Goal: Information Seeking & Learning: Learn about a topic

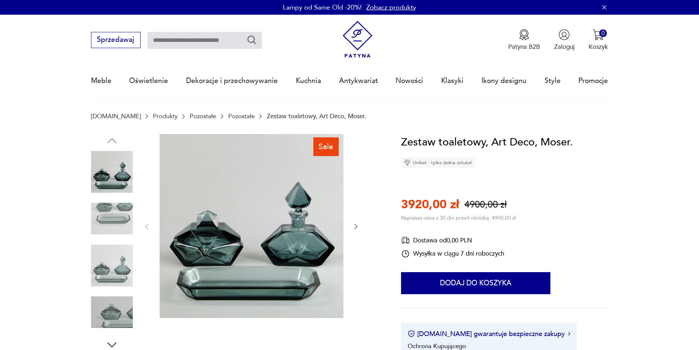
click at [355, 226] on icon "button" at bounding box center [355, 226] width 7 height 7
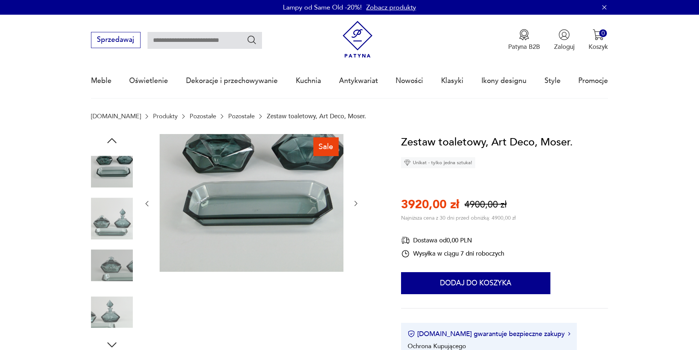
click at [355, 226] on div at bounding box center [251, 203] width 216 height 139
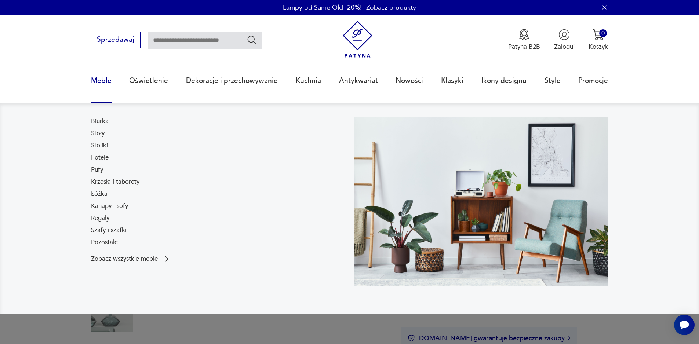
click at [110, 83] on link "Meble" at bounding box center [101, 81] width 21 height 34
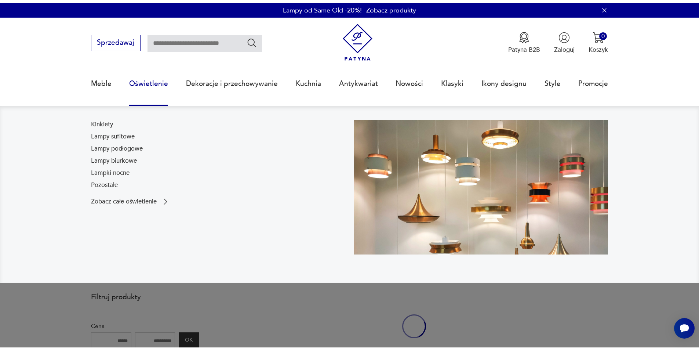
scroll to position [29, 0]
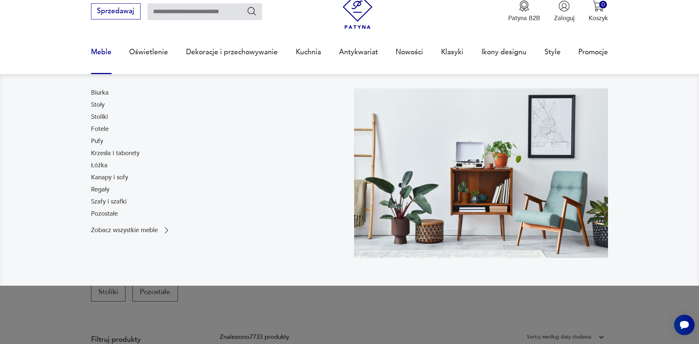
click at [102, 52] on link "Meble" at bounding box center [101, 52] width 21 height 34
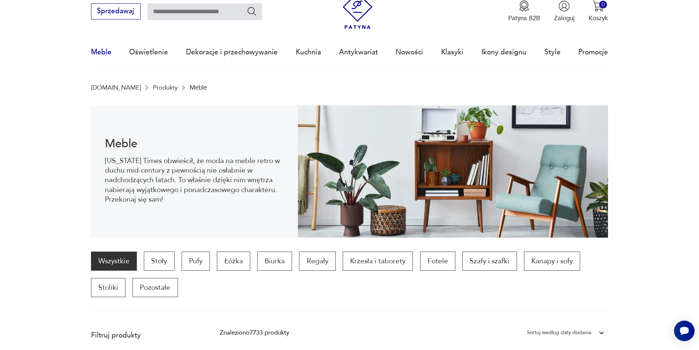
click at [102, 52] on link "Meble" at bounding box center [101, 52] width 21 height 34
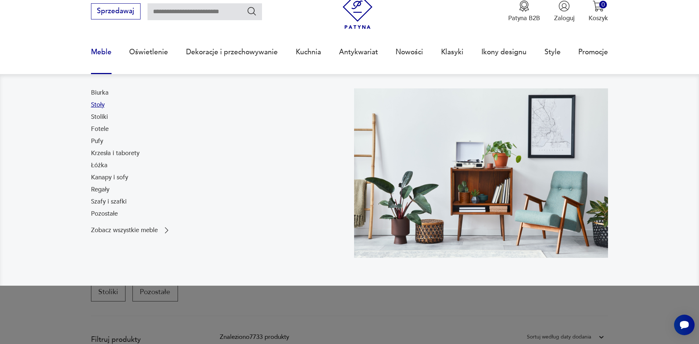
click at [97, 105] on link "Stoły" at bounding box center [98, 104] width 14 height 9
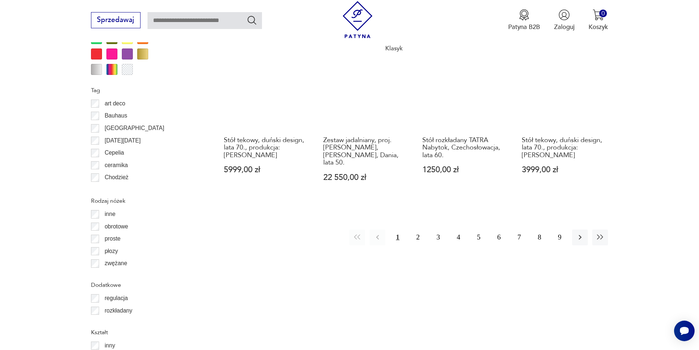
scroll to position [868, 0]
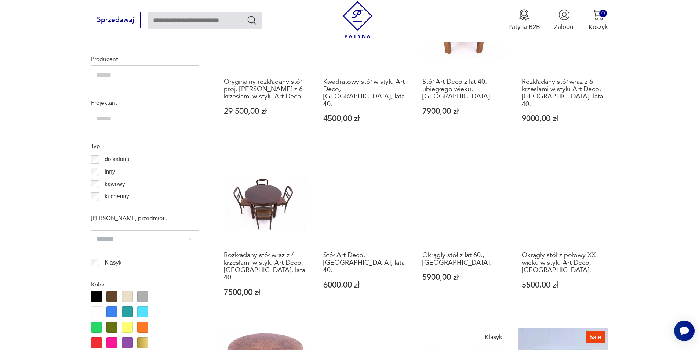
scroll to position [835, 0]
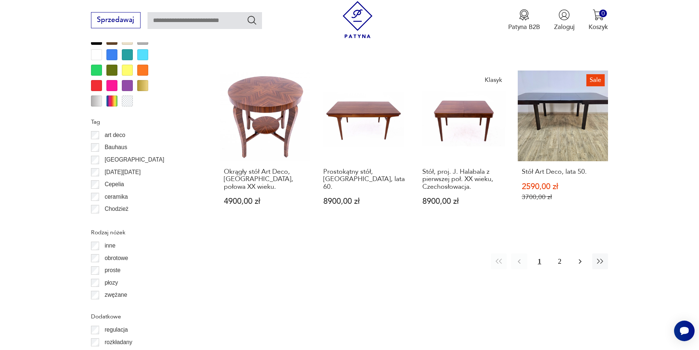
click at [575, 257] on icon "button" at bounding box center [579, 261] width 9 height 9
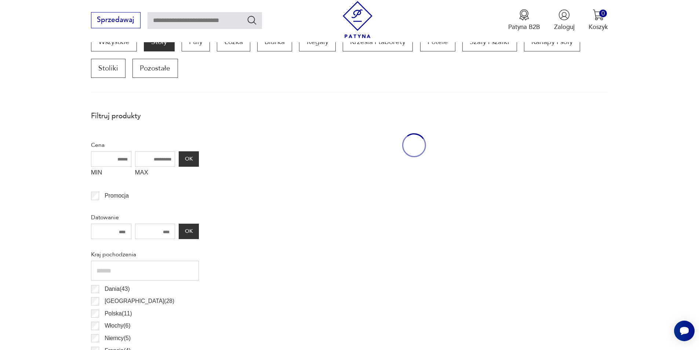
scroll to position [249, 0]
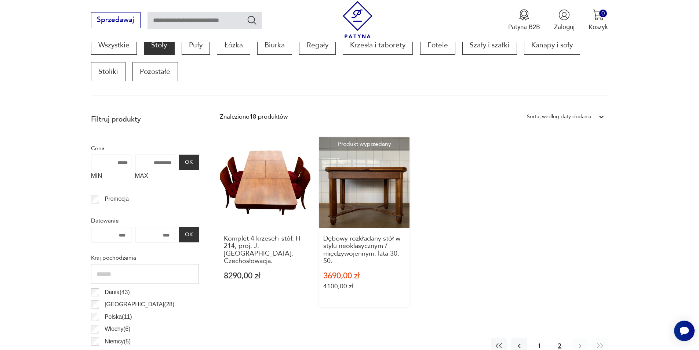
click at [362, 173] on link "Produkt wyprzedany Dębowy rozkładany stół w stylu neoklasycznym / międzywojenny…" at bounding box center [364, 222] width 91 height 170
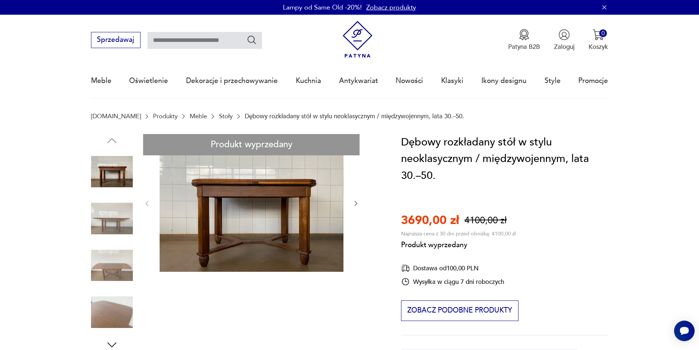
drag, startPoint x: 235, startPoint y: 212, endPoint x: 321, endPoint y: 209, distance: 86.3
